Goal: Information Seeking & Learning: Learn about a topic

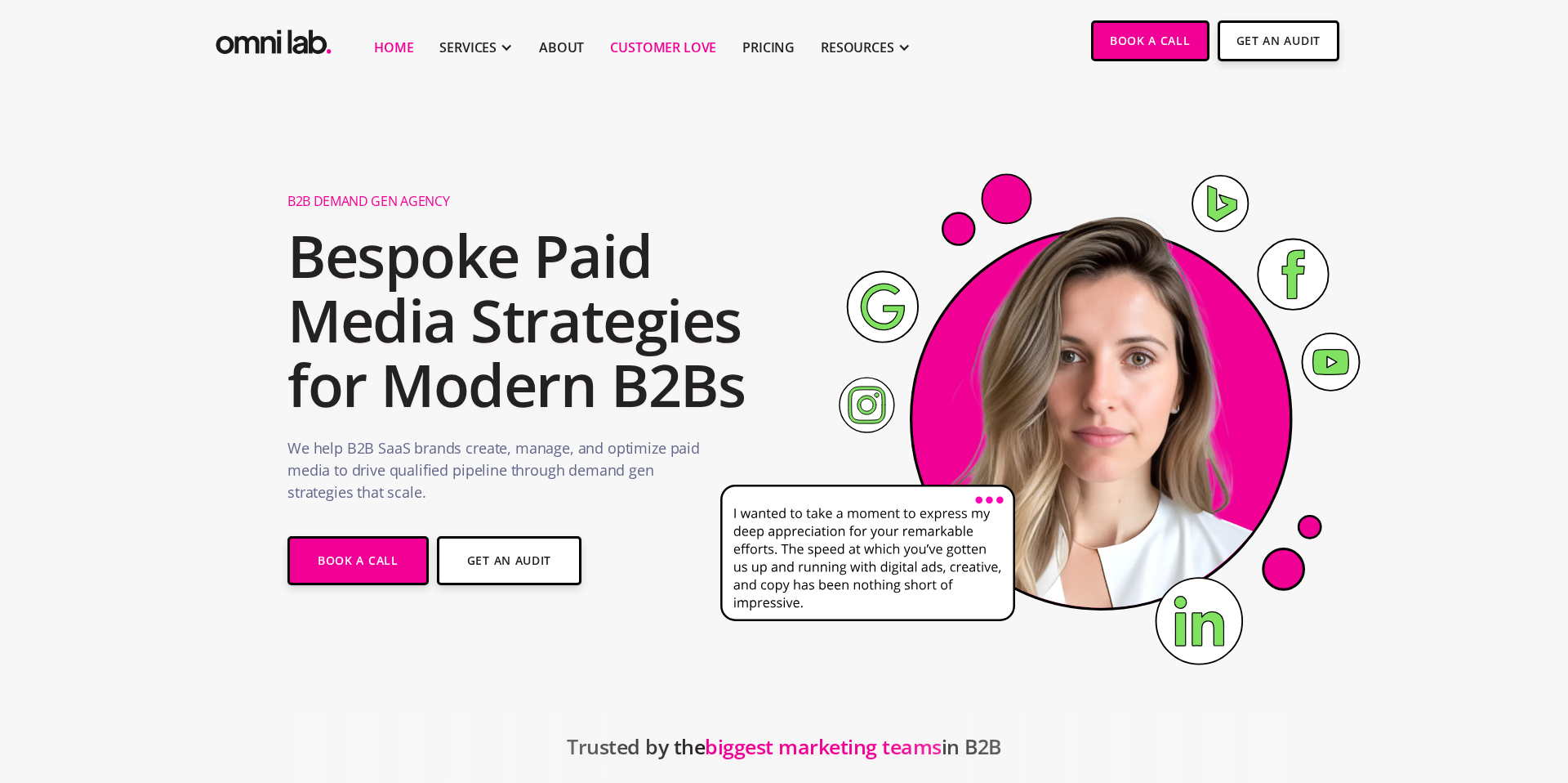
click at [687, 46] on link "Customer Love" at bounding box center [663, 47] width 106 height 20
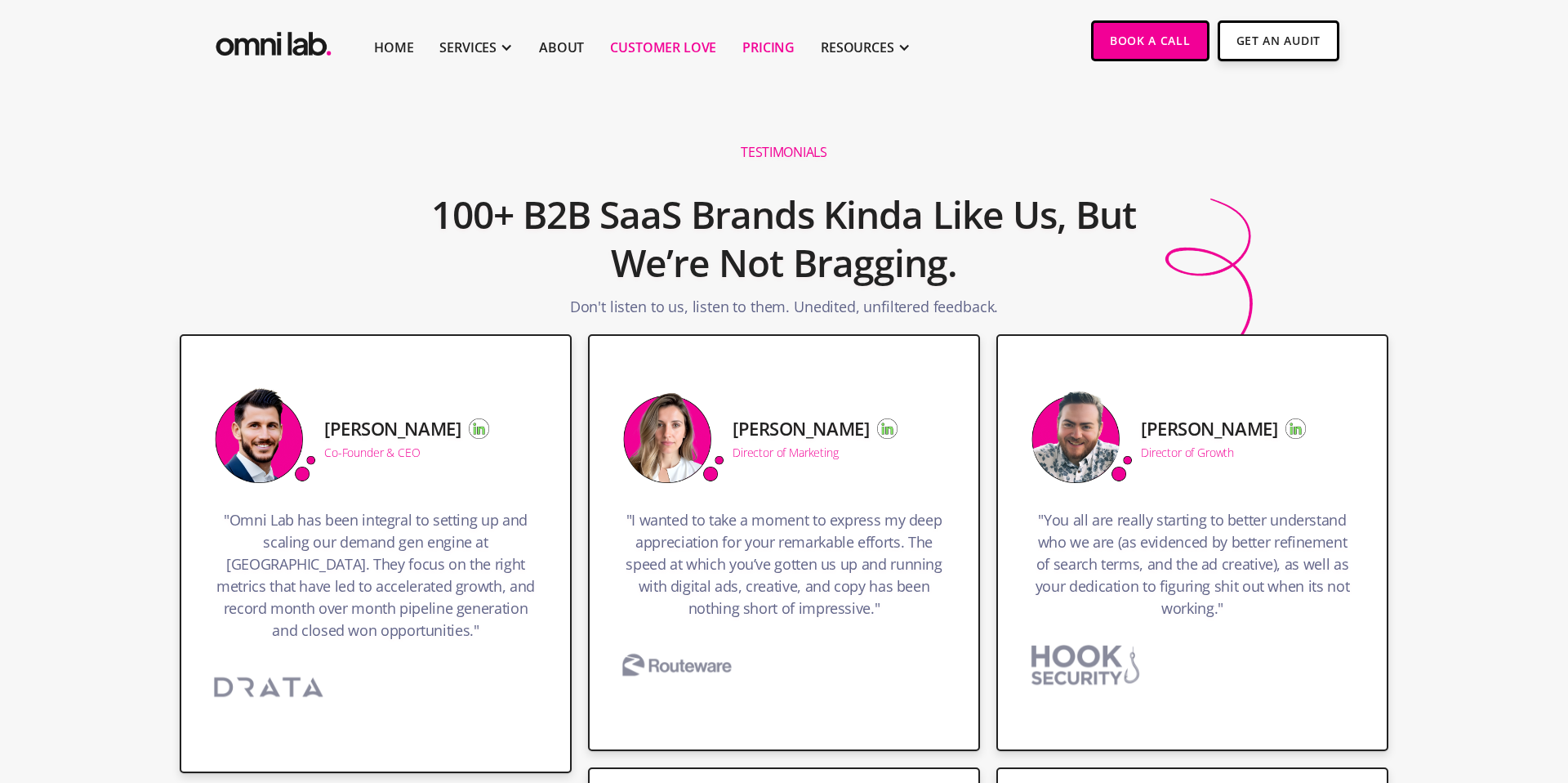
click at [779, 47] on link "Pricing" at bounding box center [768, 47] width 53 height 20
